Goal: Information Seeking & Learning: Learn about a topic

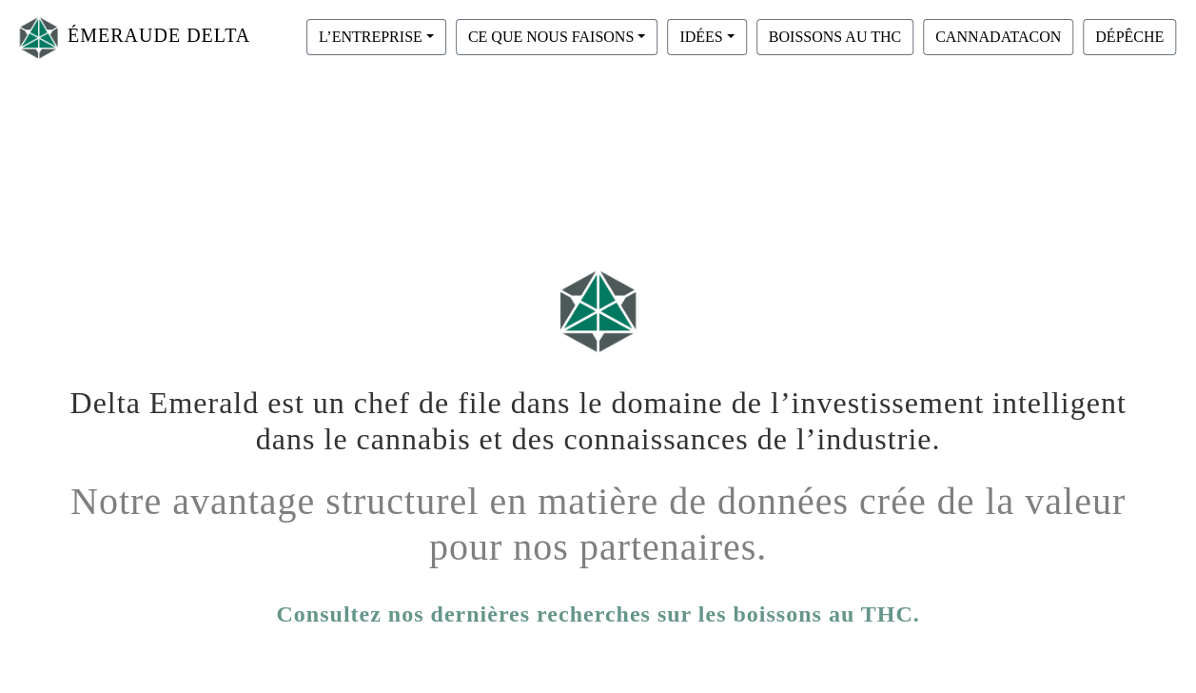
drag, startPoint x: 1204, startPoint y: 298, endPoint x: 1112, endPoint y: 502, distance: 224.4
click at [1112, 502] on h1 "Notre avantage structurel en matière de données crée de la valeur pour nos part…" at bounding box center [598, 517] width 1056 height 106
click at [421, 39] on button "L’ENTREPRISE" at bounding box center [376, 37] width 140 height 36
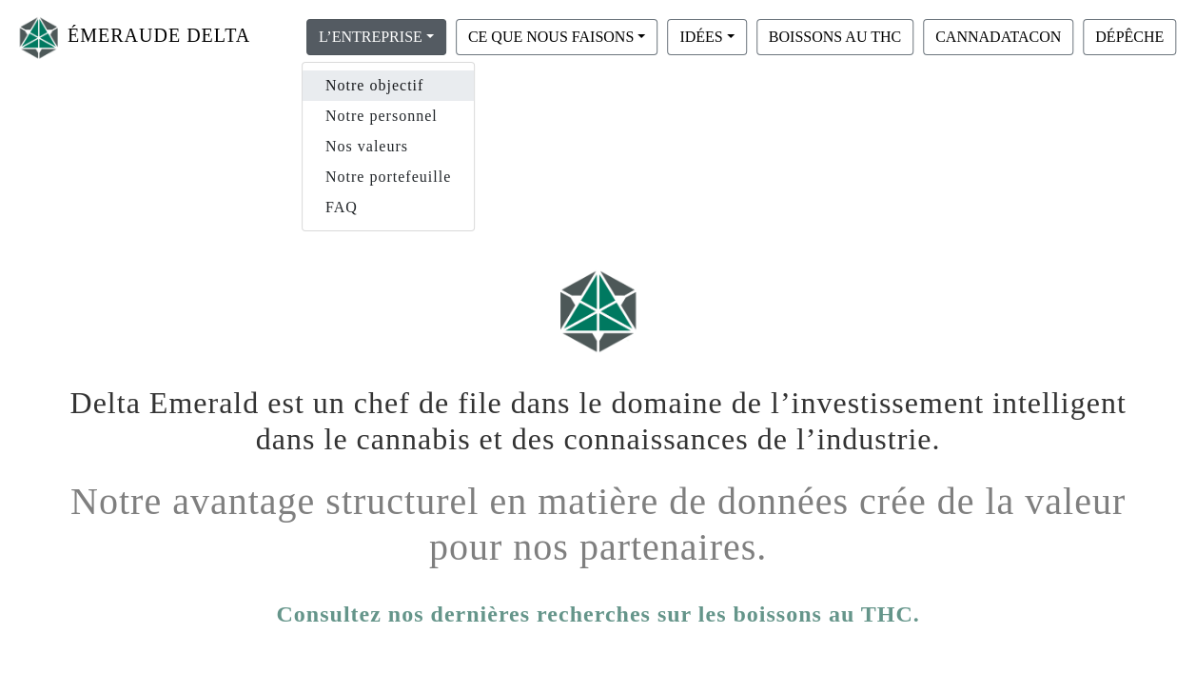
click at [411, 85] on link "Notre objectif" at bounding box center [388, 85] width 171 height 30
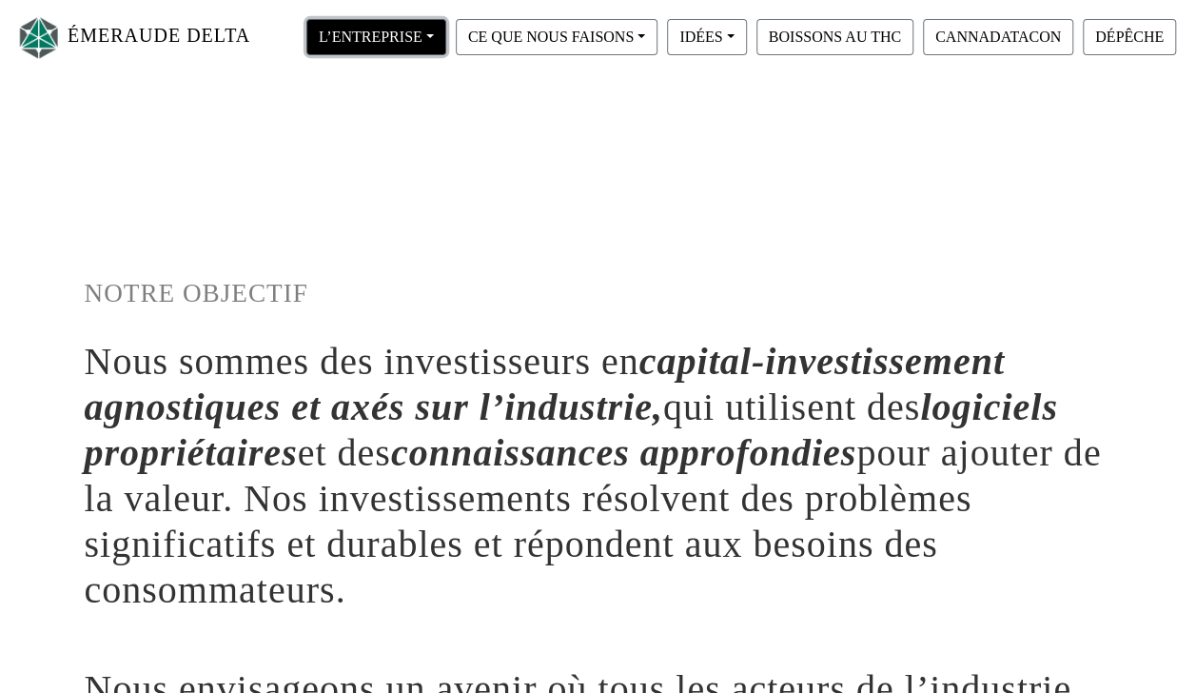
click at [422, 35] on button "L’ENTREPRISE" at bounding box center [376, 37] width 140 height 36
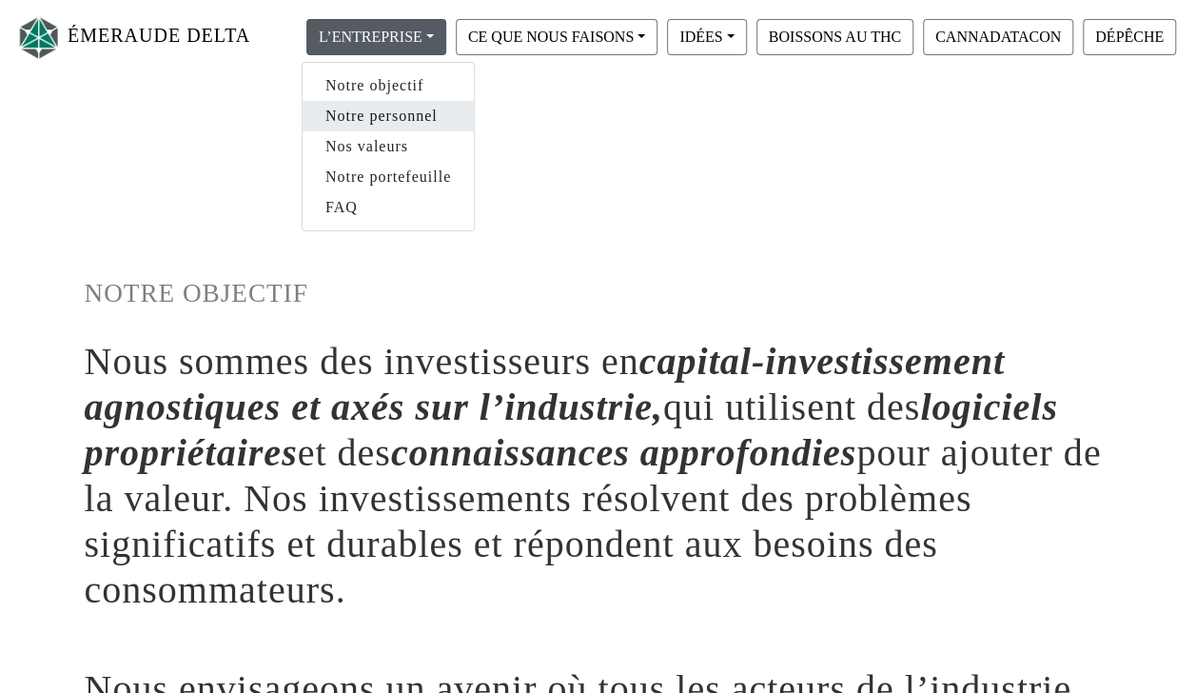
click at [417, 110] on link "Notre personnel" at bounding box center [388, 116] width 171 height 30
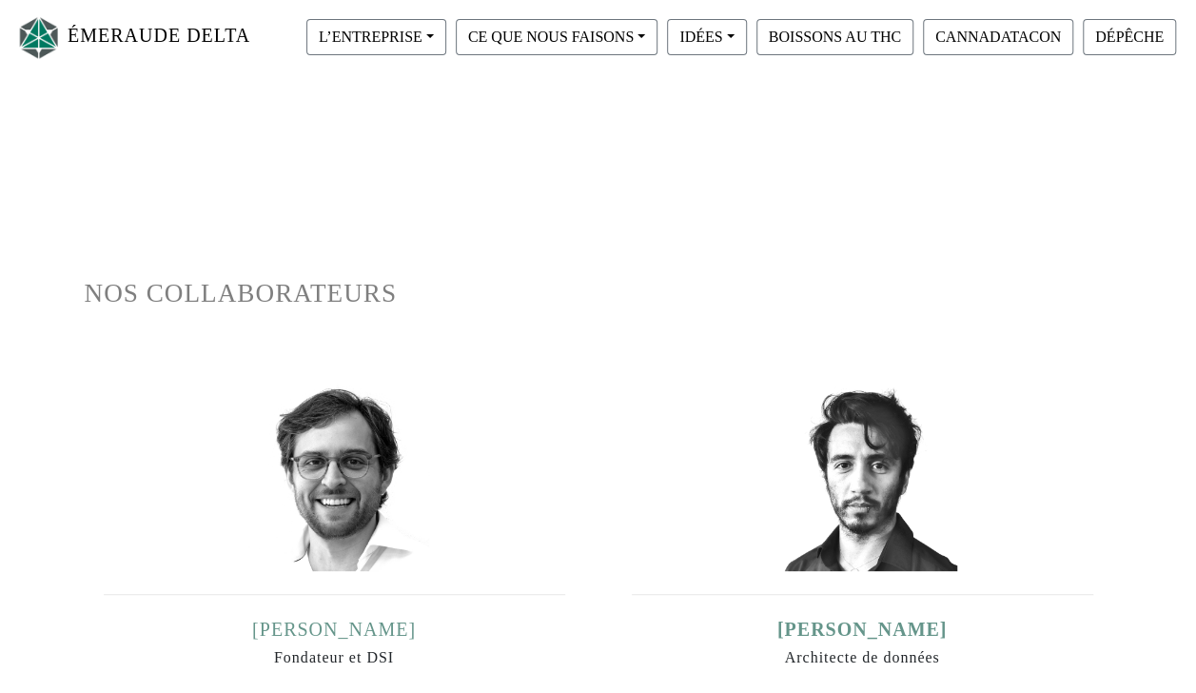
click at [345, 630] on link "Ian Dominguez" at bounding box center [334, 628] width 164 height 21
click at [431, 37] on button "L’ENTREPRISE" at bounding box center [376, 37] width 140 height 36
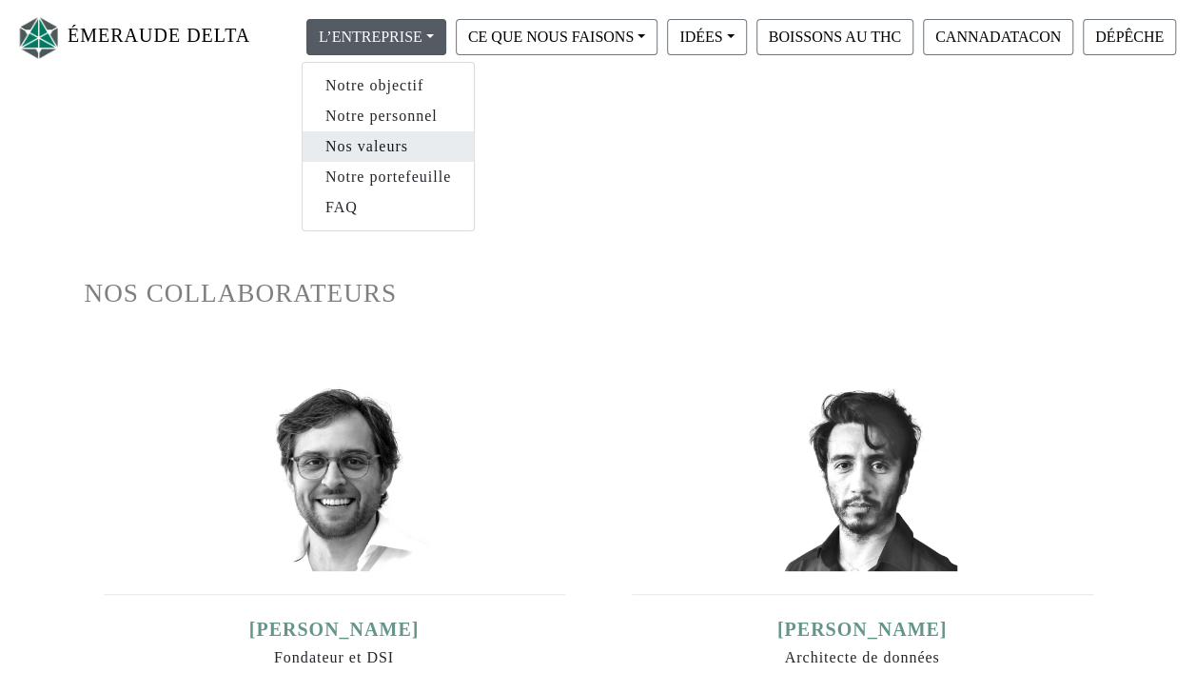
click at [424, 137] on link "Nos valeurs" at bounding box center [388, 146] width 171 height 30
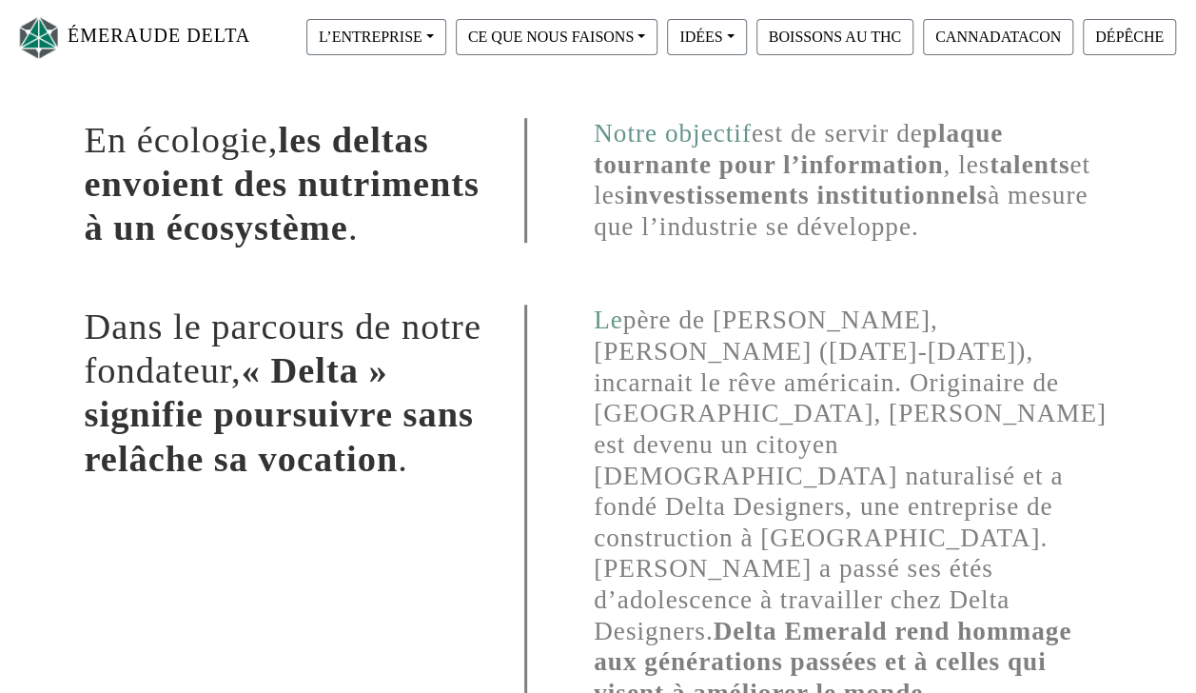
scroll to position [413, 0]
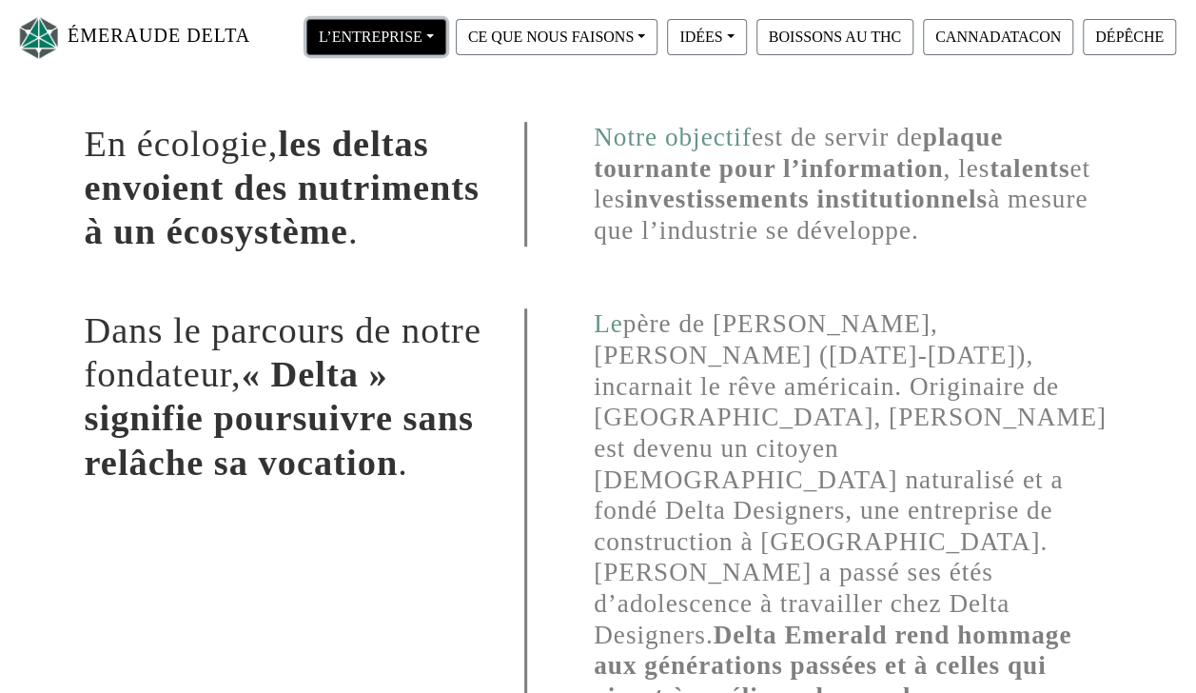
click at [425, 40] on button "L’ENTREPRISE" at bounding box center [376, 37] width 140 height 36
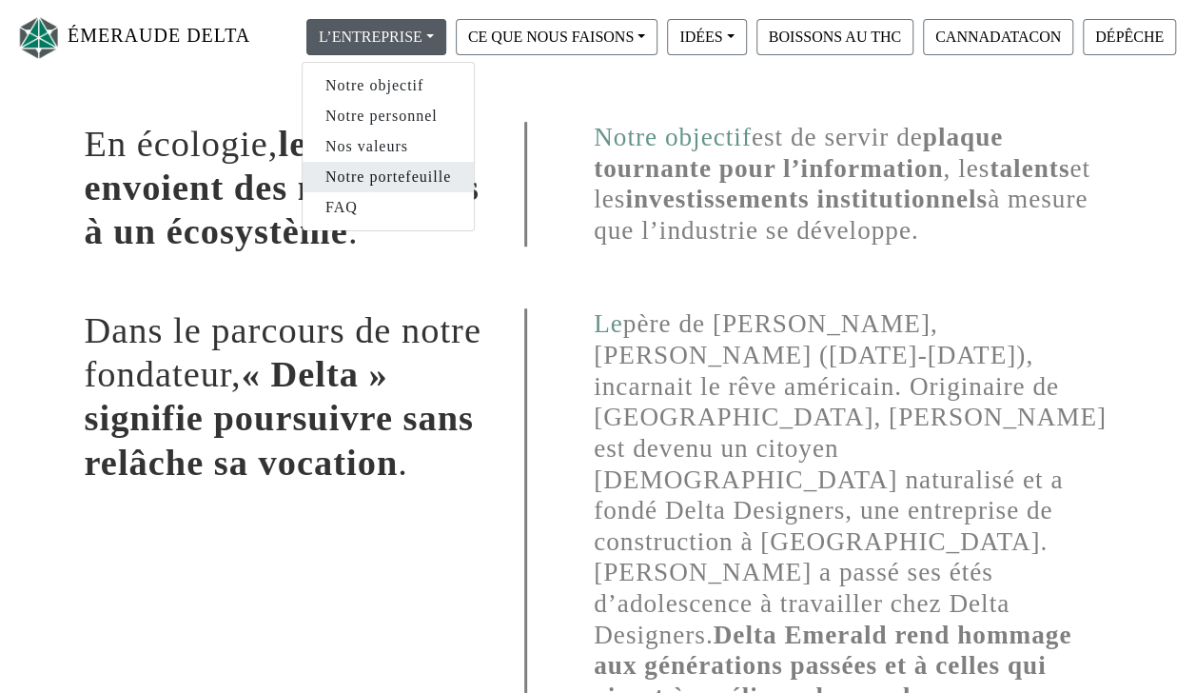
click at [417, 176] on link "Notre portefeuille" at bounding box center [388, 177] width 171 height 30
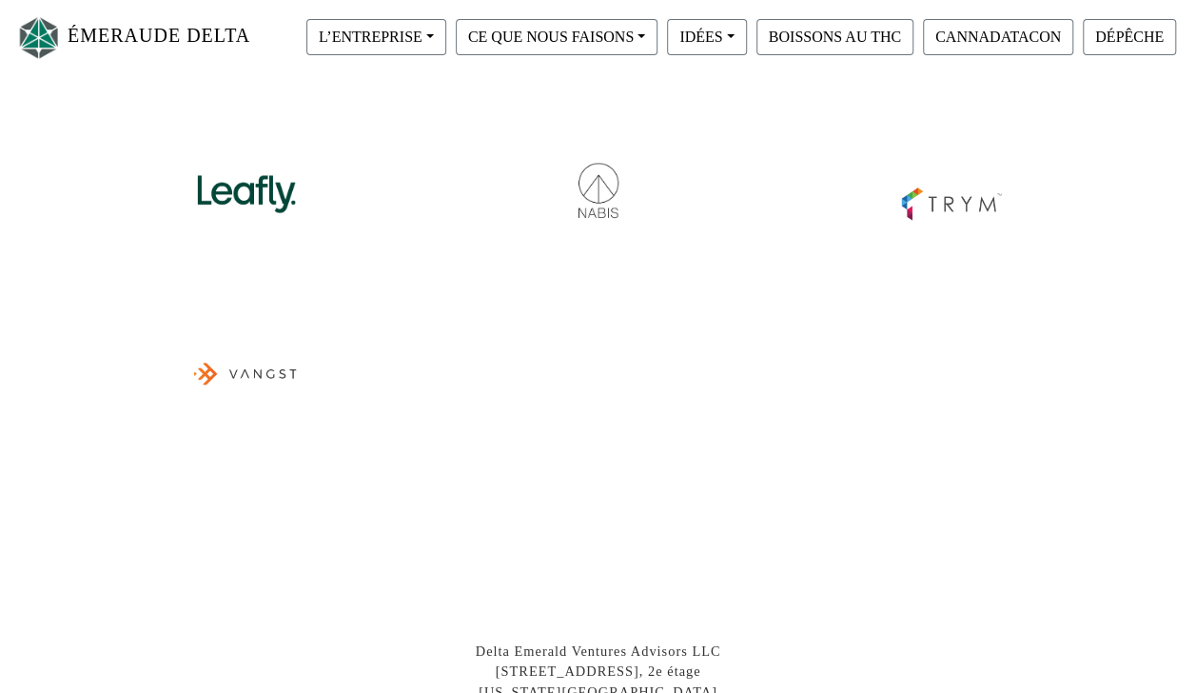
scroll to position [761, 0]
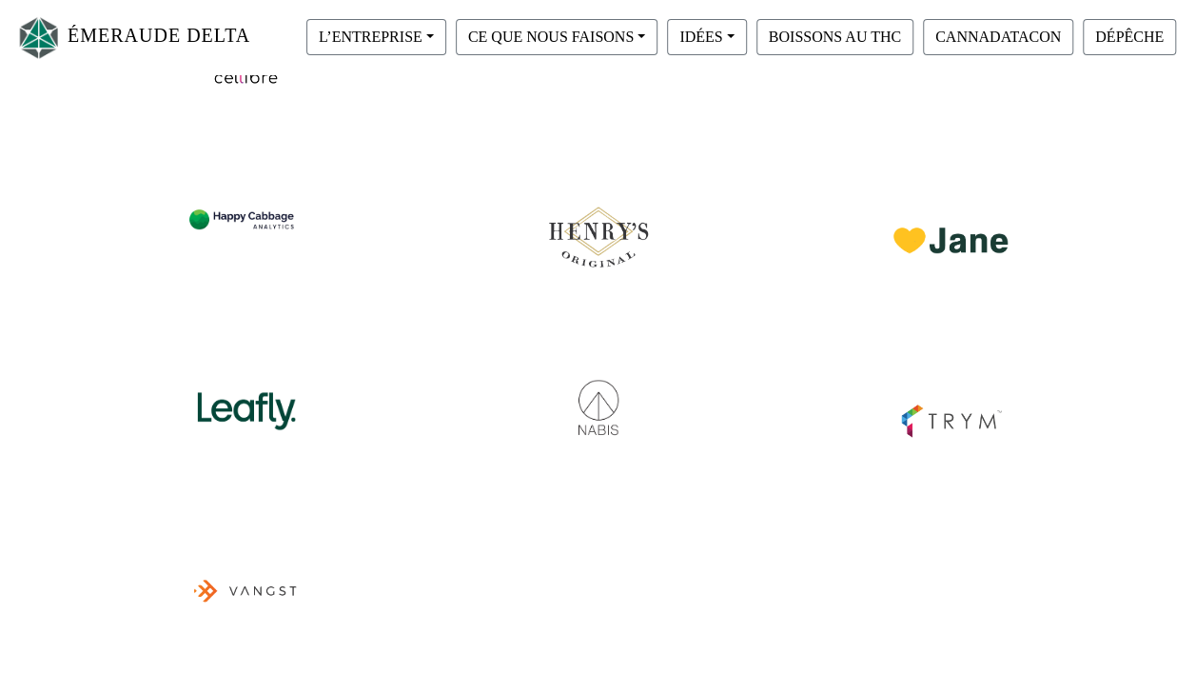
click at [264, 375] on div at bounding box center [598, 243] width 1056 height 891
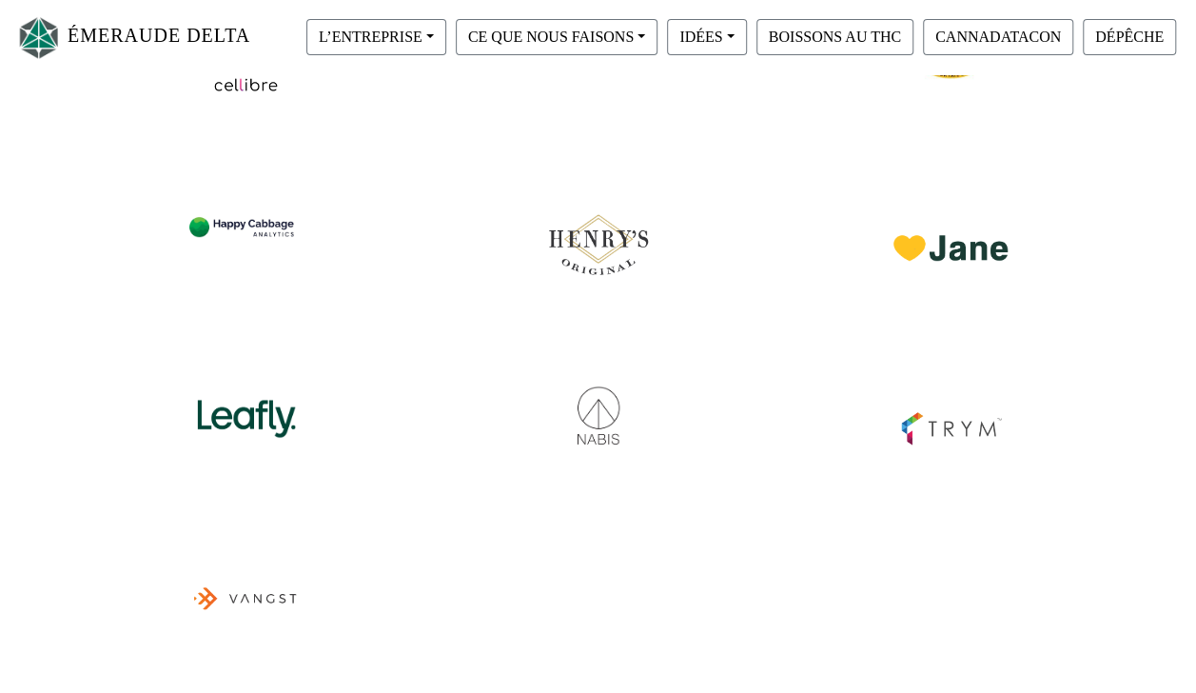
click at [602, 402] on img at bounding box center [599, 405] width 120 height 83
click at [261, 233] on img at bounding box center [246, 222] width 120 height 72
click at [939, 425] on img at bounding box center [951, 409] width 120 height 90
click at [248, 414] on img at bounding box center [246, 405] width 120 height 83
click at [788, 49] on button "BOISSONS AU THC" at bounding box center [834, 37] width 157 height 36
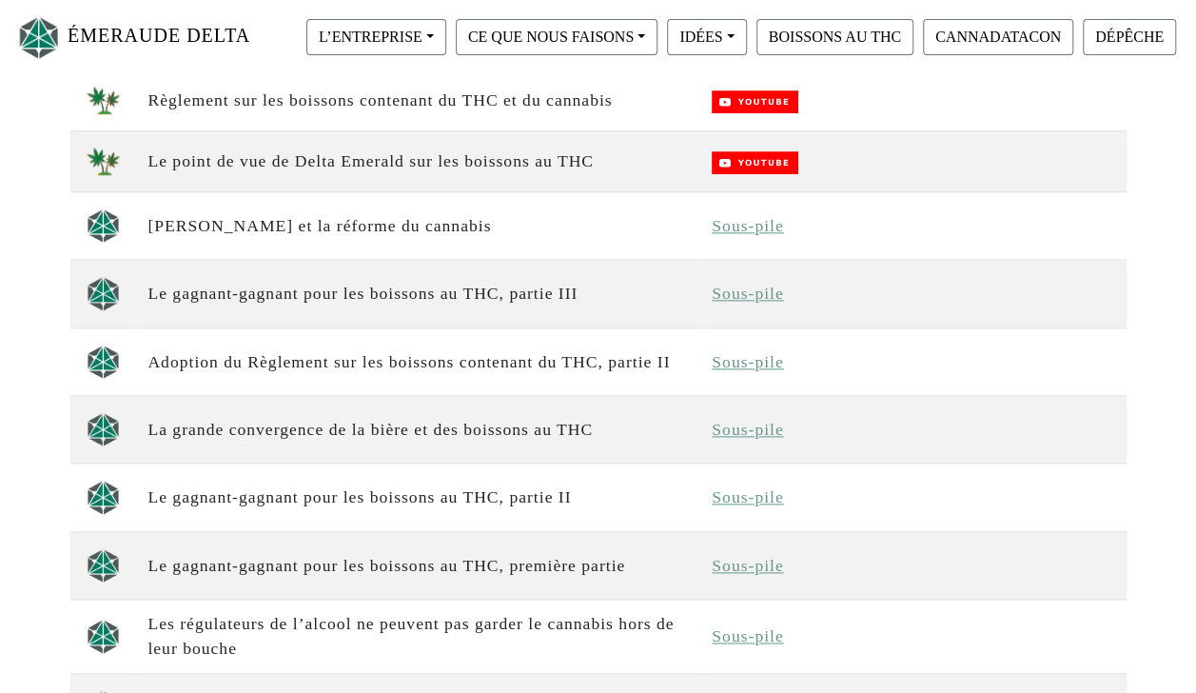
scroll to position [913, 0]
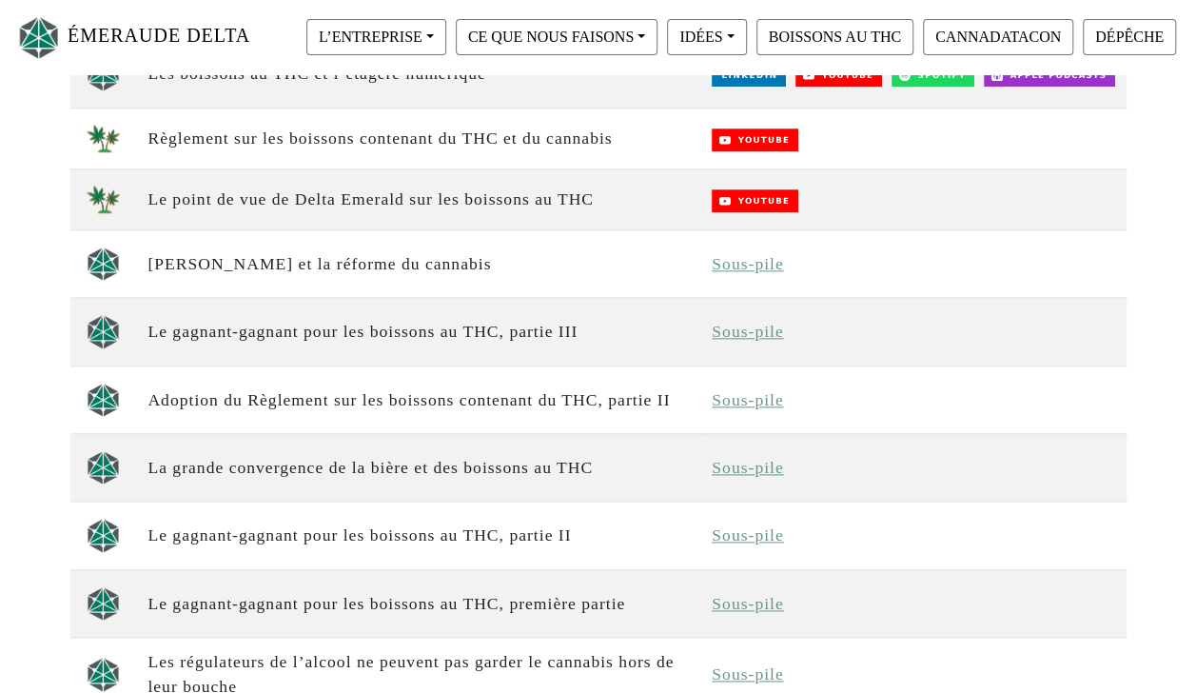
click at [755, 257] on link "Sous-pile" at bounding box center [747, 263] width 71 height 19
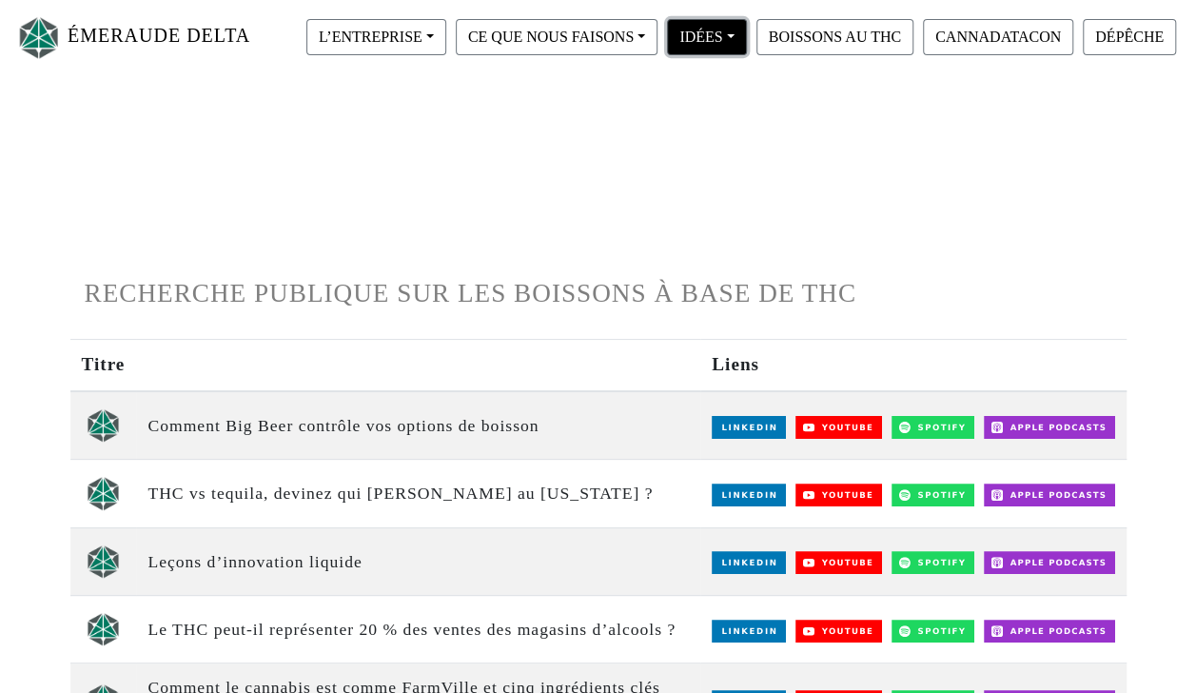
click at [723, 44] on button "IDÉES" at bounding box center [706, 37] width 79 height 36
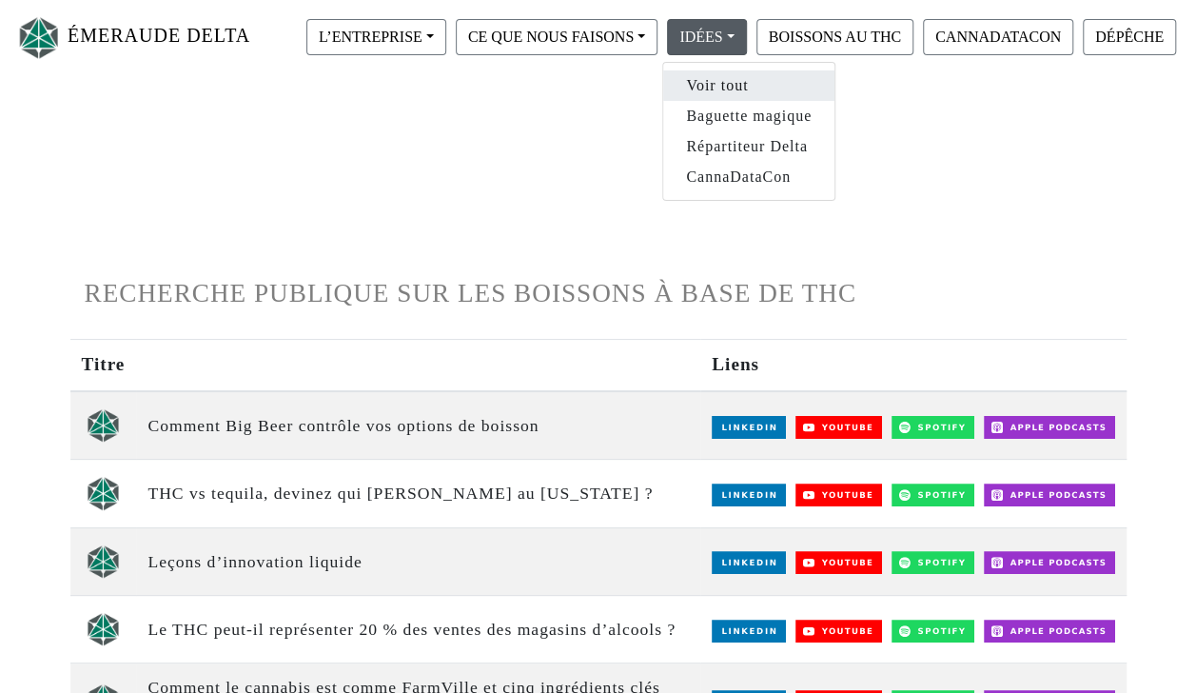
click at [738, 94] on link "Voir tout" at bounding box center [748, 85] width 171 height 30
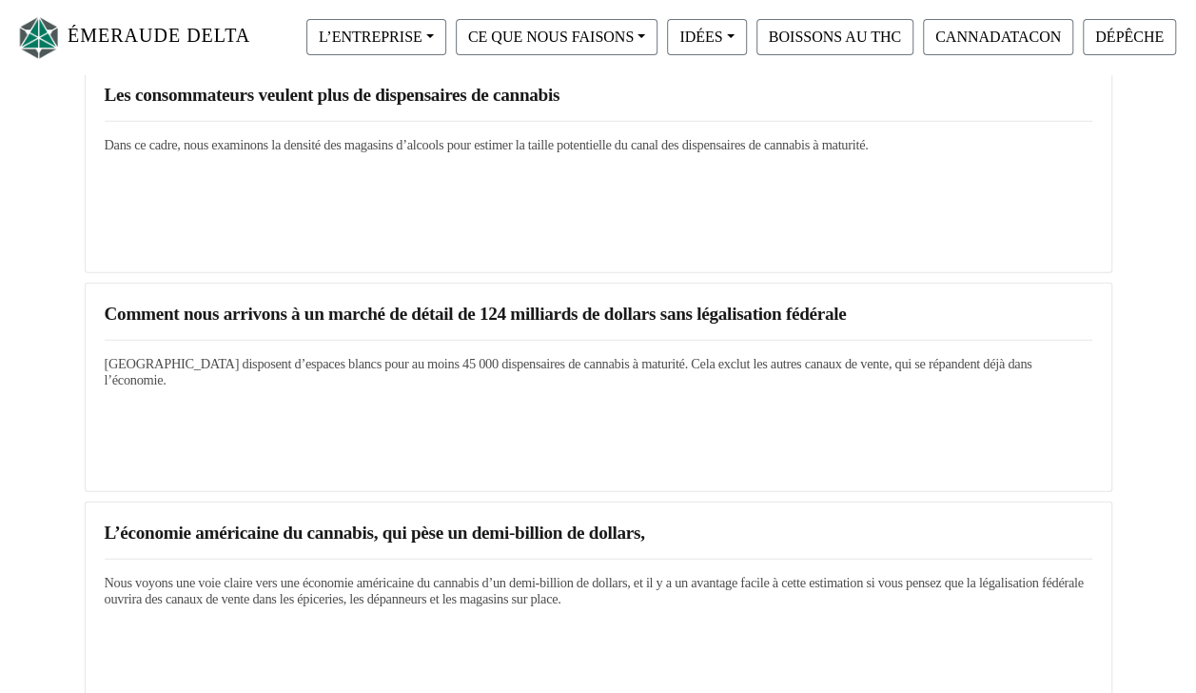
scroll to position [3069, 0]
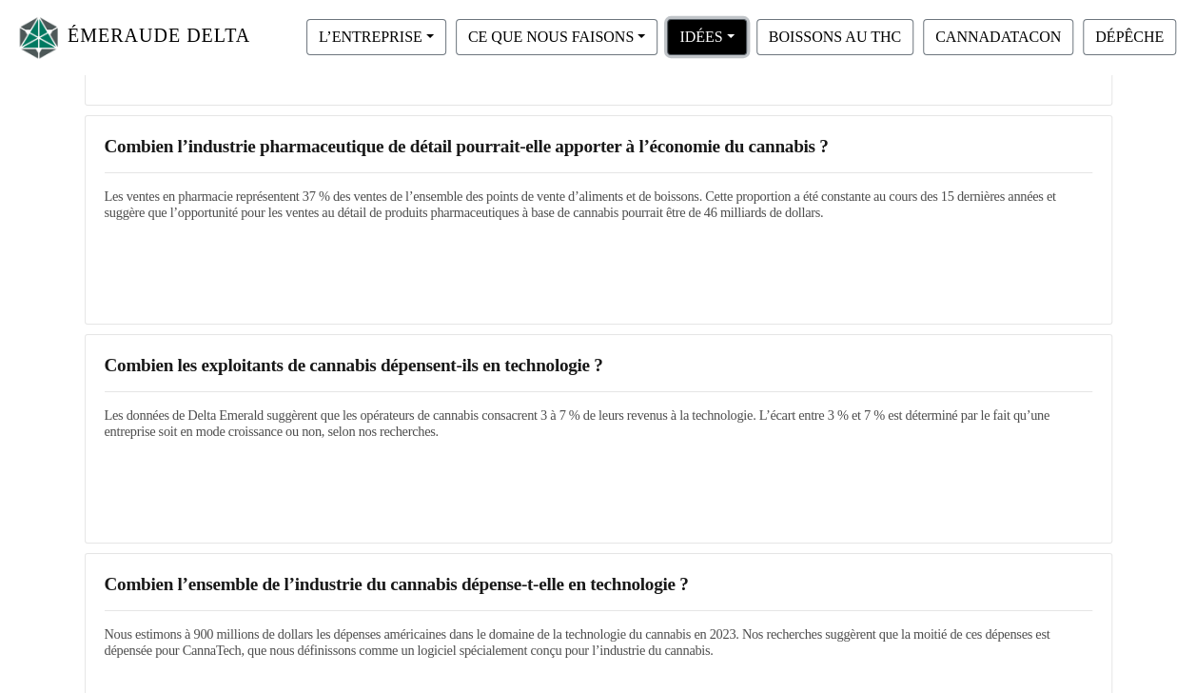
click at [746, 38] on button "IDÉES" at bounding box center [706, 37] width 79 height 36
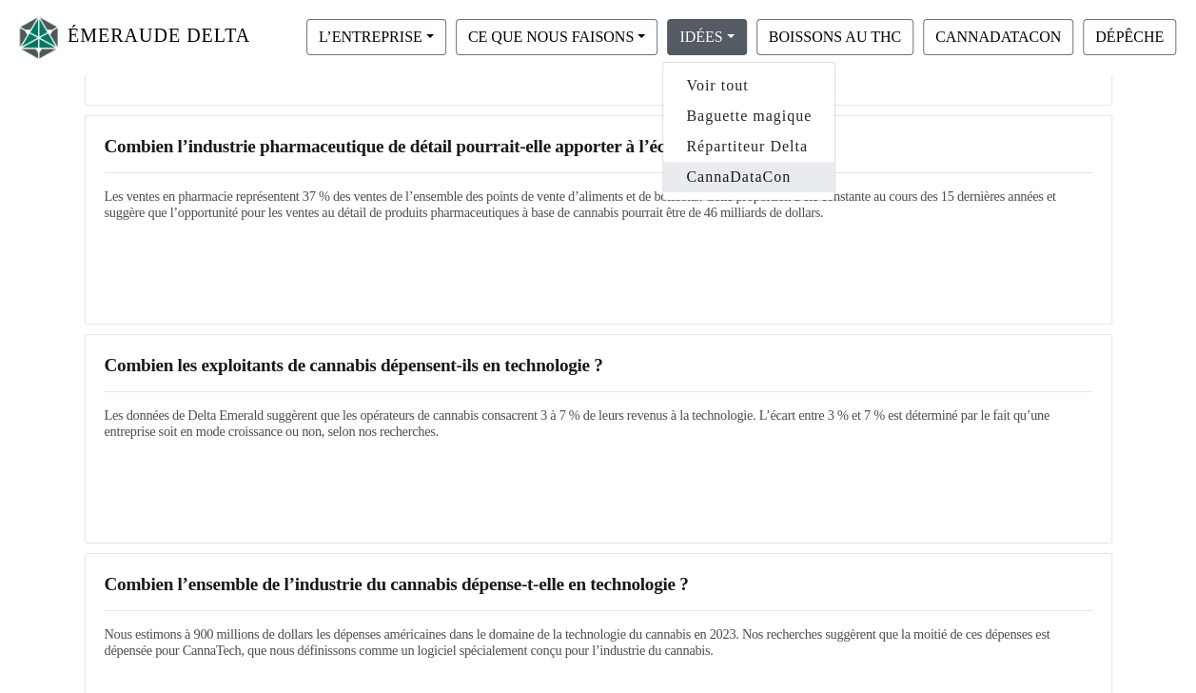
click at [748, 171] on link "CannaDataCon" at bounding box center [748, 177] width 171 height 30
